Goal: Find specific page/section: Find specific page/section

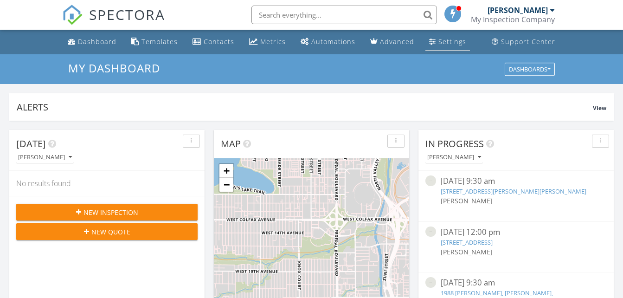
click at [438, 43] on div "Settings" at bounding box center [452, 41] width 28 height 9
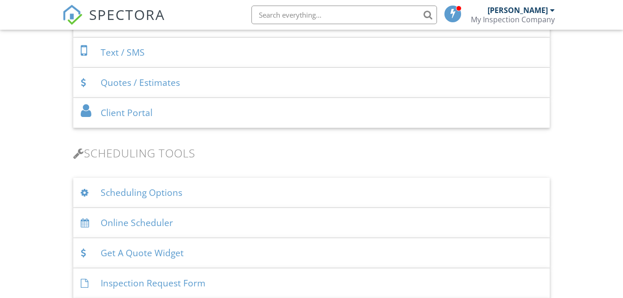
scroll to position [413, 0]
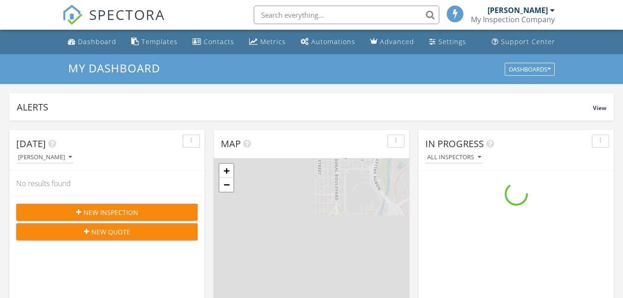
scroll to position [858, 637]
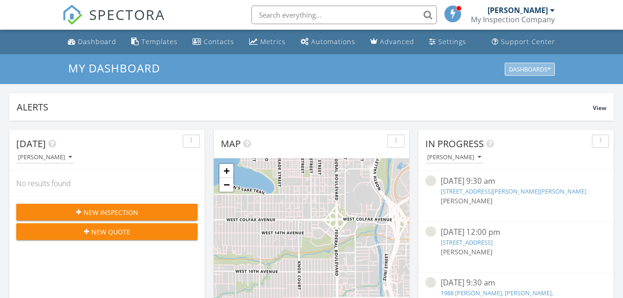
click at [528, 66] on div "Dashboards" at bounding box center [530, 69] width 42 height 6
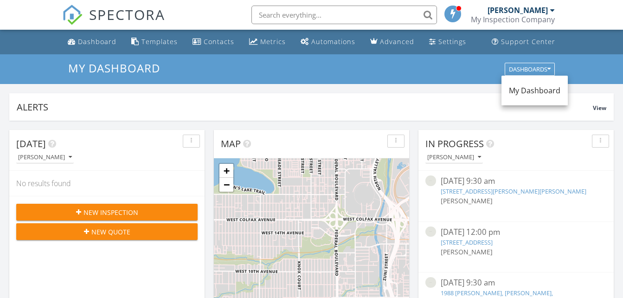
click at [527, 91] on span "My Dashboard" at bounding box center [534, 90] width 51 height 10
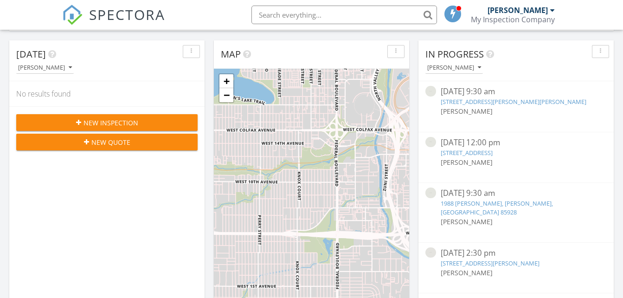
scroll to position [93, 0]
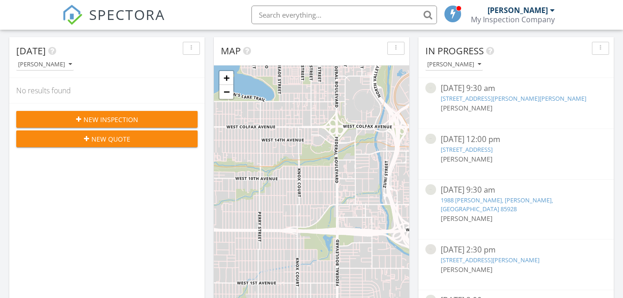
click at [463, 149] on link "[STREET_ADDRESS]" at bounding box center [467, 149] width 52 height 8
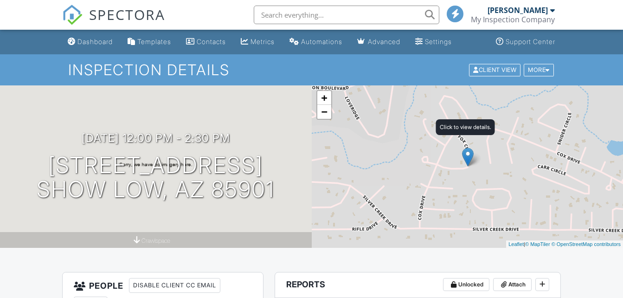
scroll to position [186, 0]
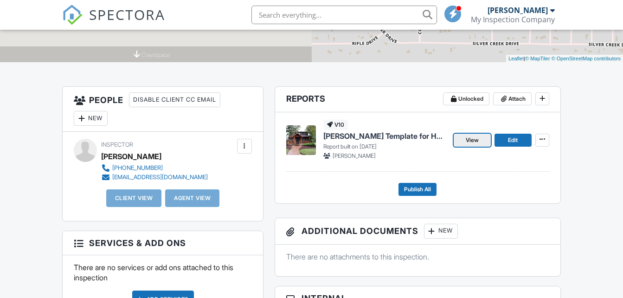
click at [471, 141] on span "View" at bounding box center [472, 139] width 13 height 9
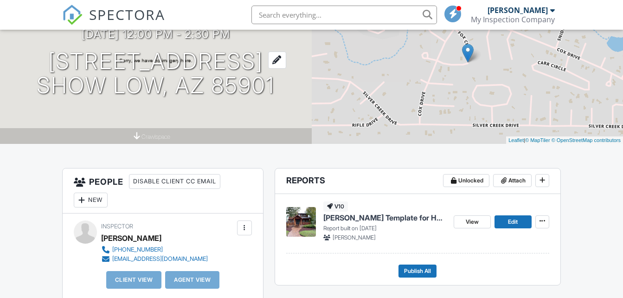
scroll to position [46, 0]
